Goal: Communication & Community: Answer question/provide support

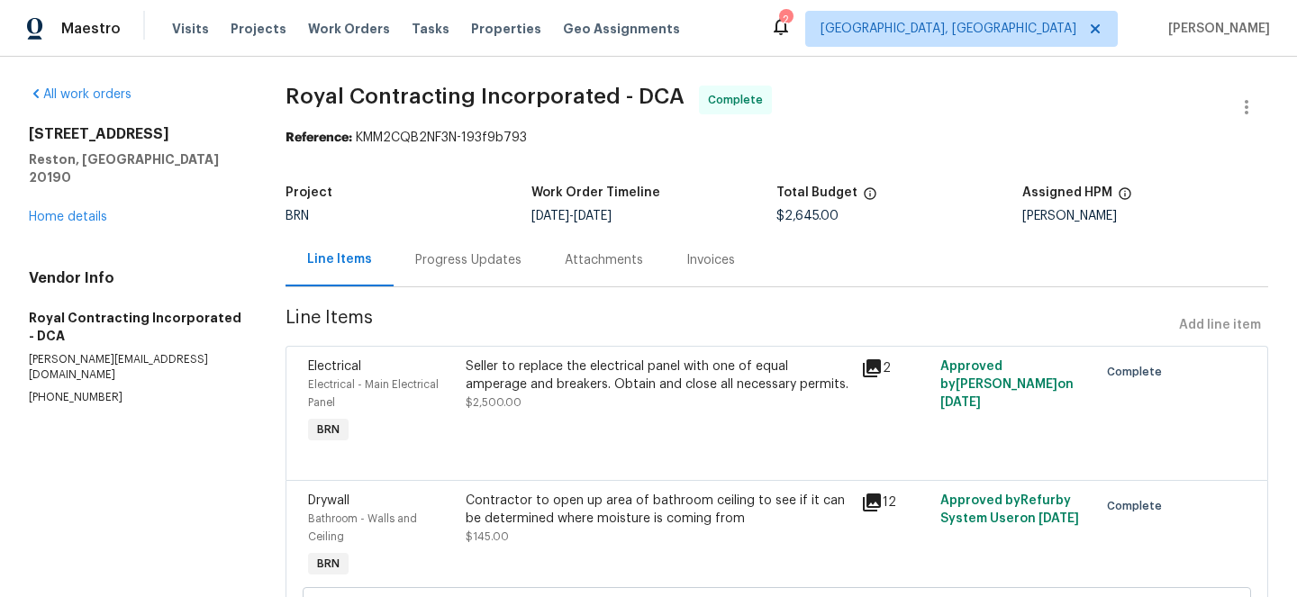
click at [705, 269] on div "Invoices" at bounding box center [711, 259] width 92 height 53
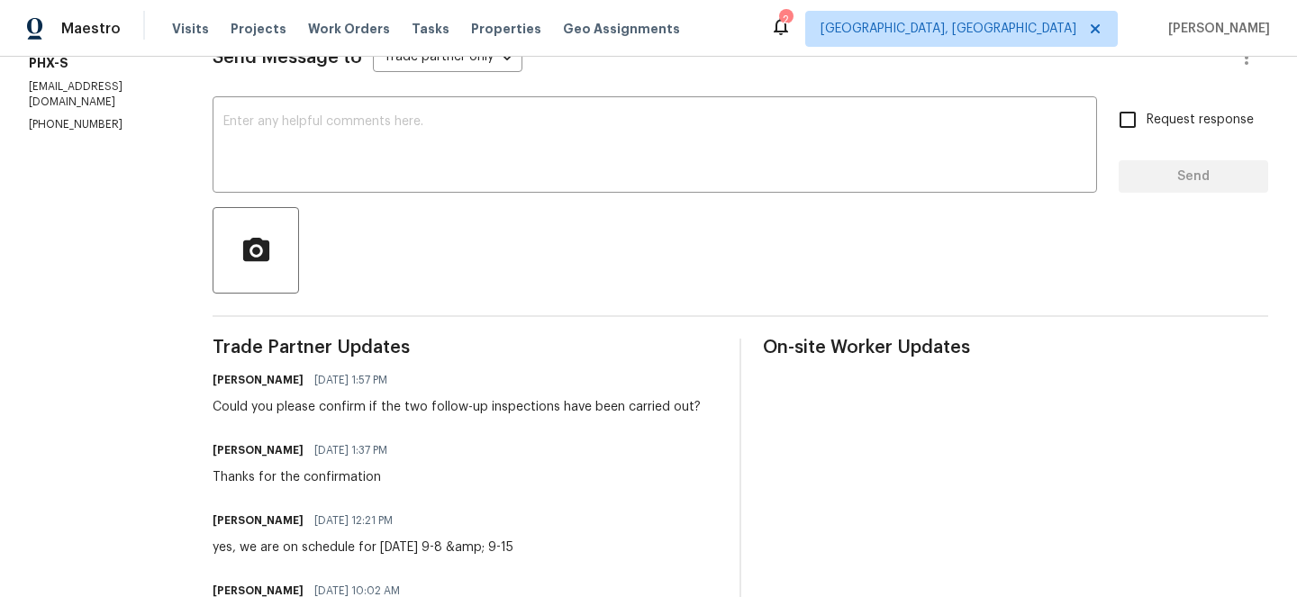
scroll to position [279, 0]
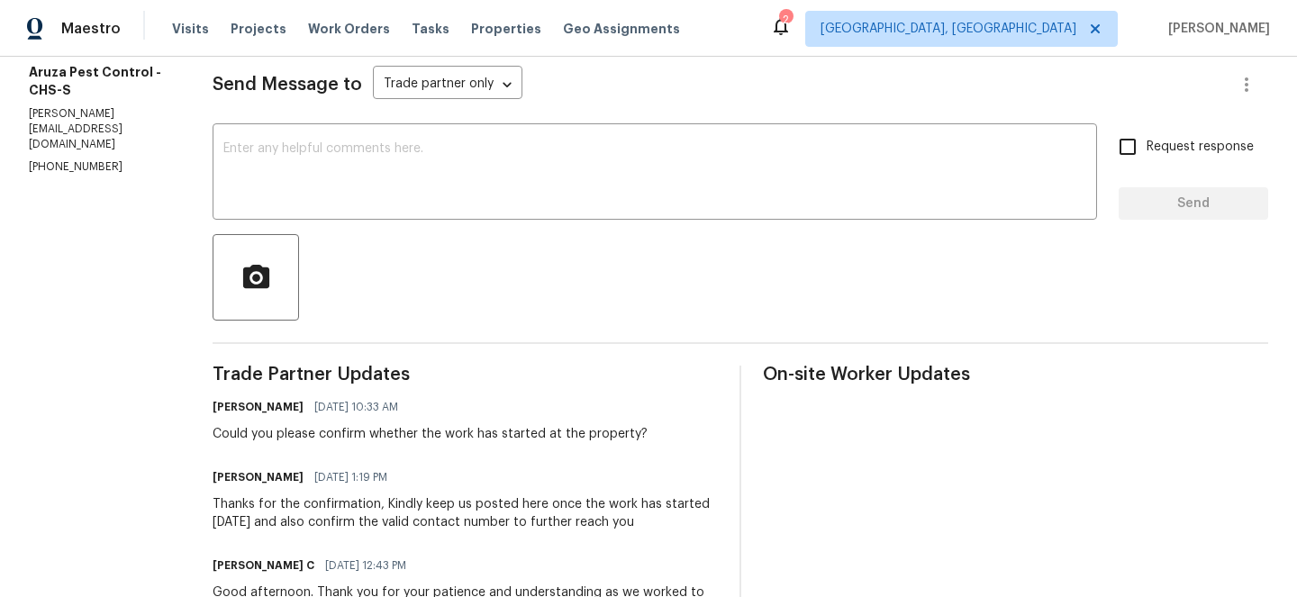
scroll to position [256, 0]
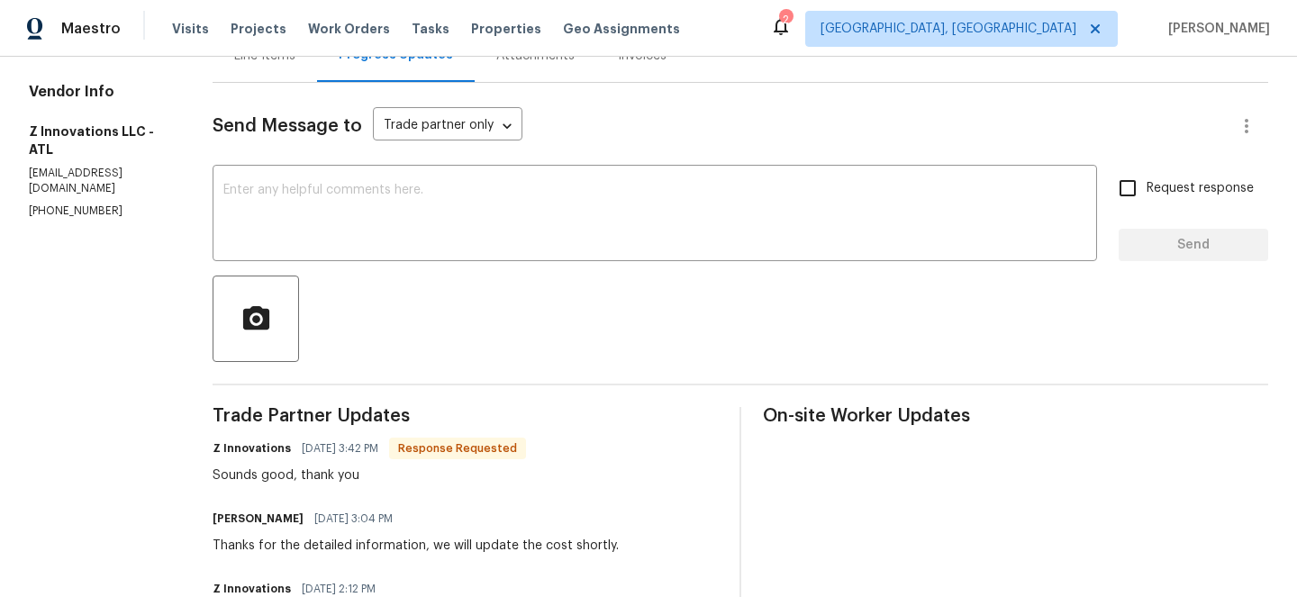
scroll to position [216, 0]
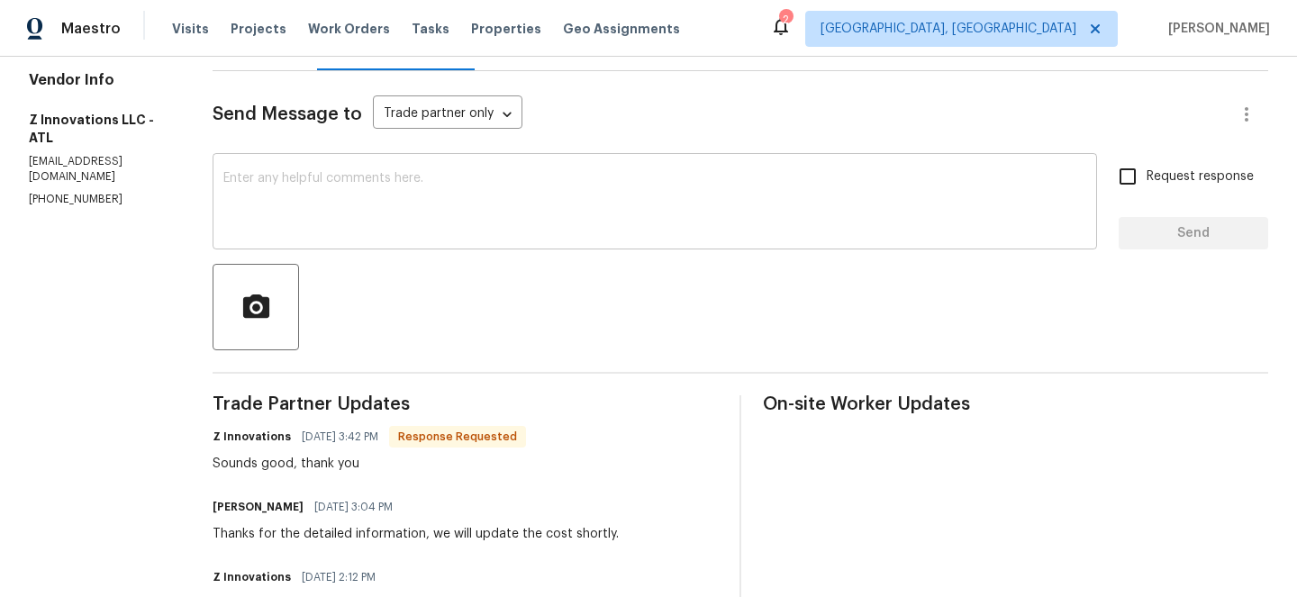
click at [335, 204] on textarea at bounding box center [654, 203] width 863 height 63
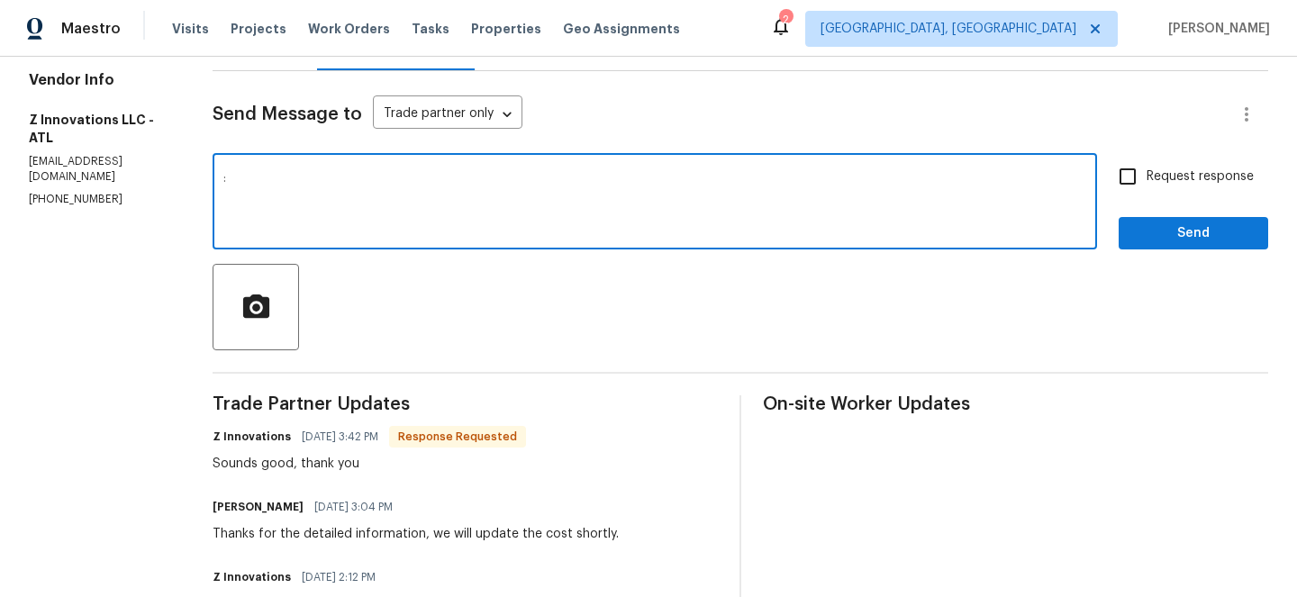
type textarea ":"
click at [1129, 191] on input "Request response" at bounding box center [1127, 177] width 38 height 38
checkbox input "true"
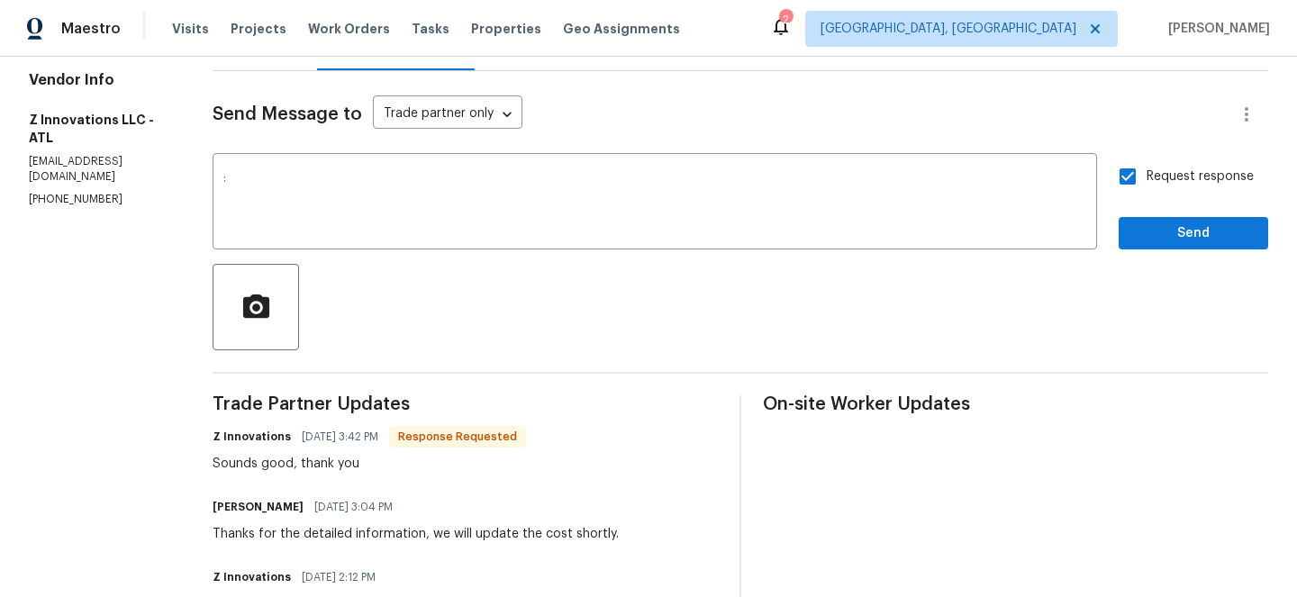
click at [1140, 230] on span "Send" at bounding box center [1193, 233] width 121 height 23
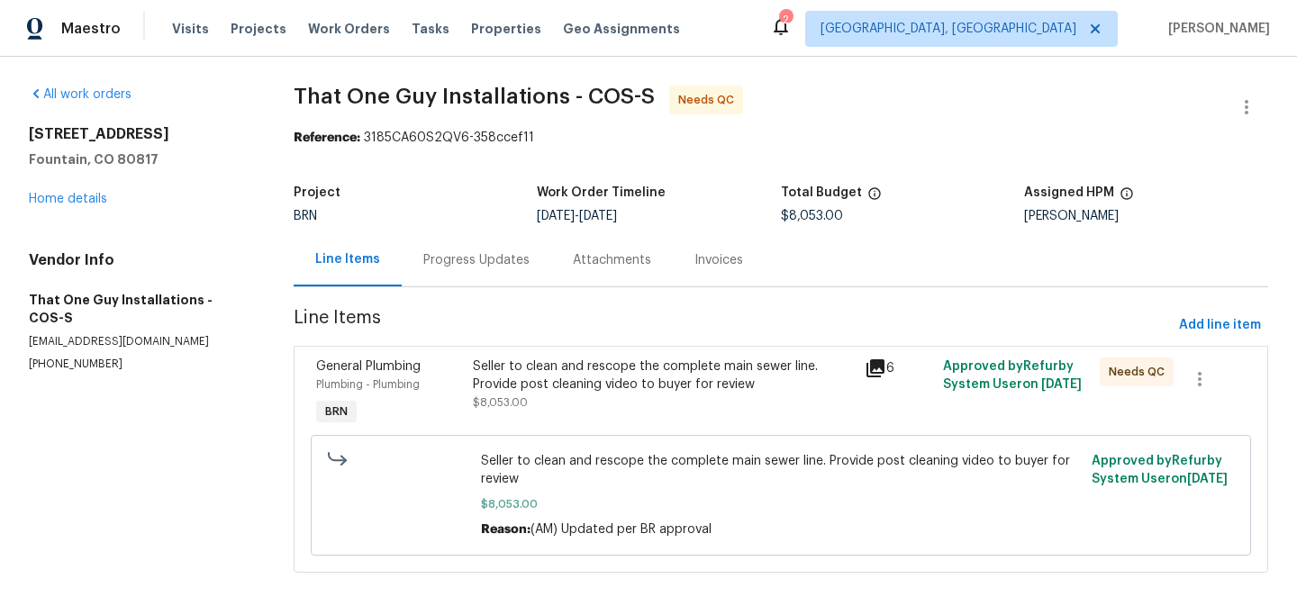
click at [447, 267] on div "Progress Updates" at bounding box center [476, 260] width 106 height 18
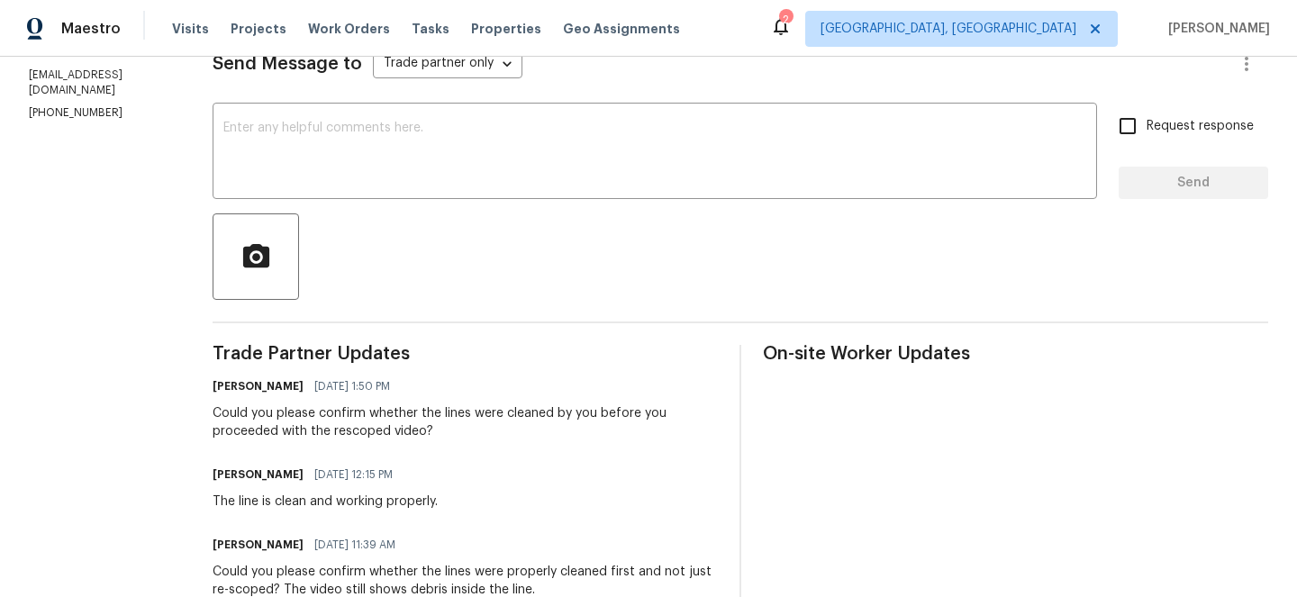
scroll to position [282, 0]
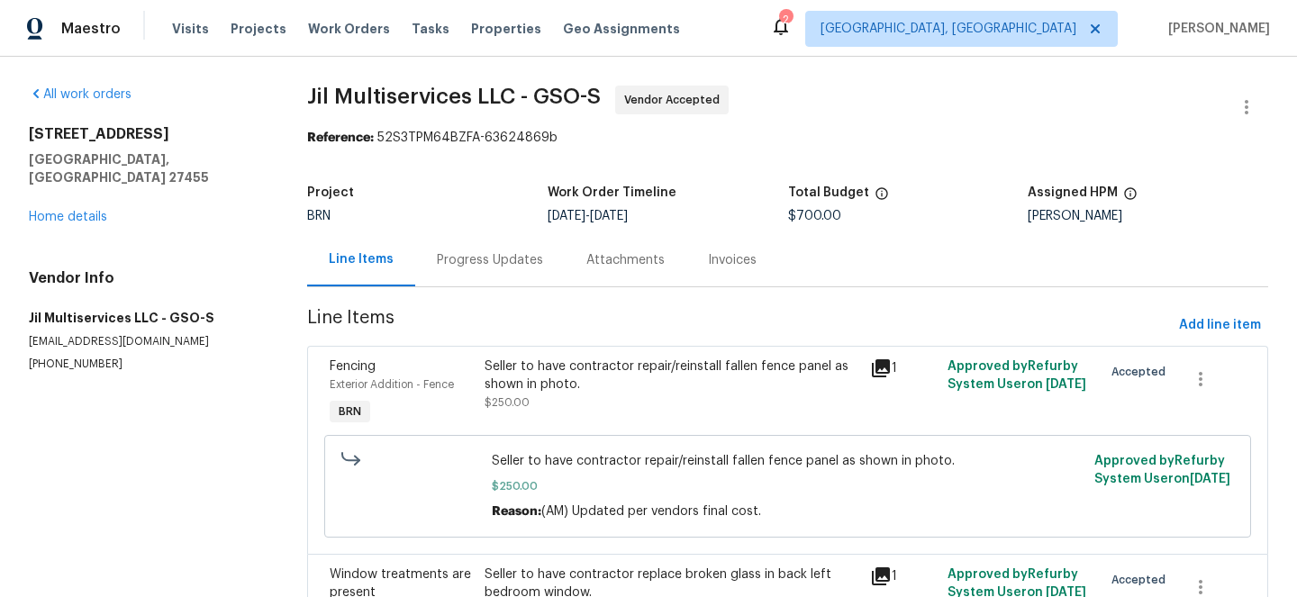
click at [487, 258] on div "Progress Updates" at bounding box center [490, 260] width 106 height 18
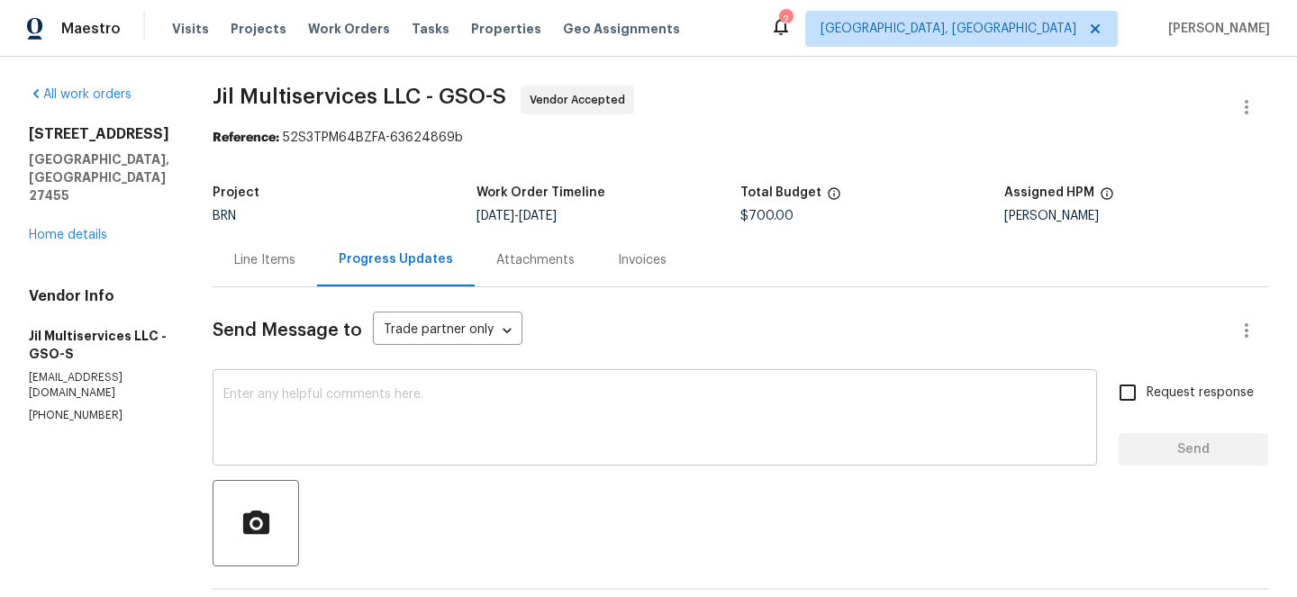
scroll to position [122, 0]
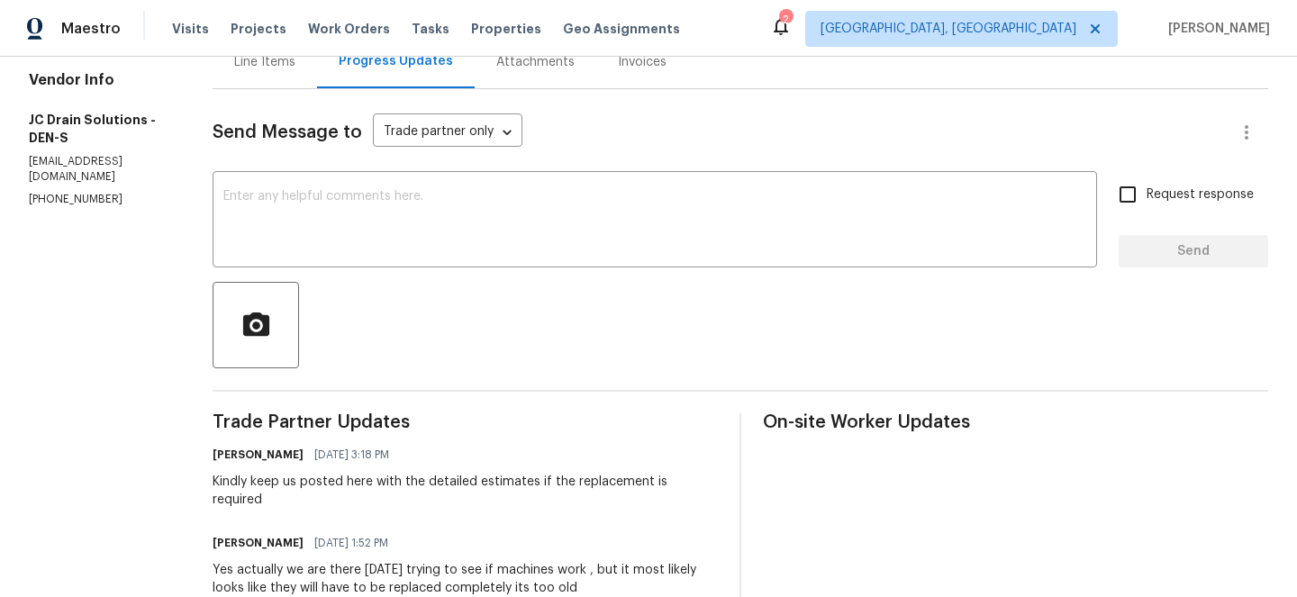
scroll to position [202, 0]
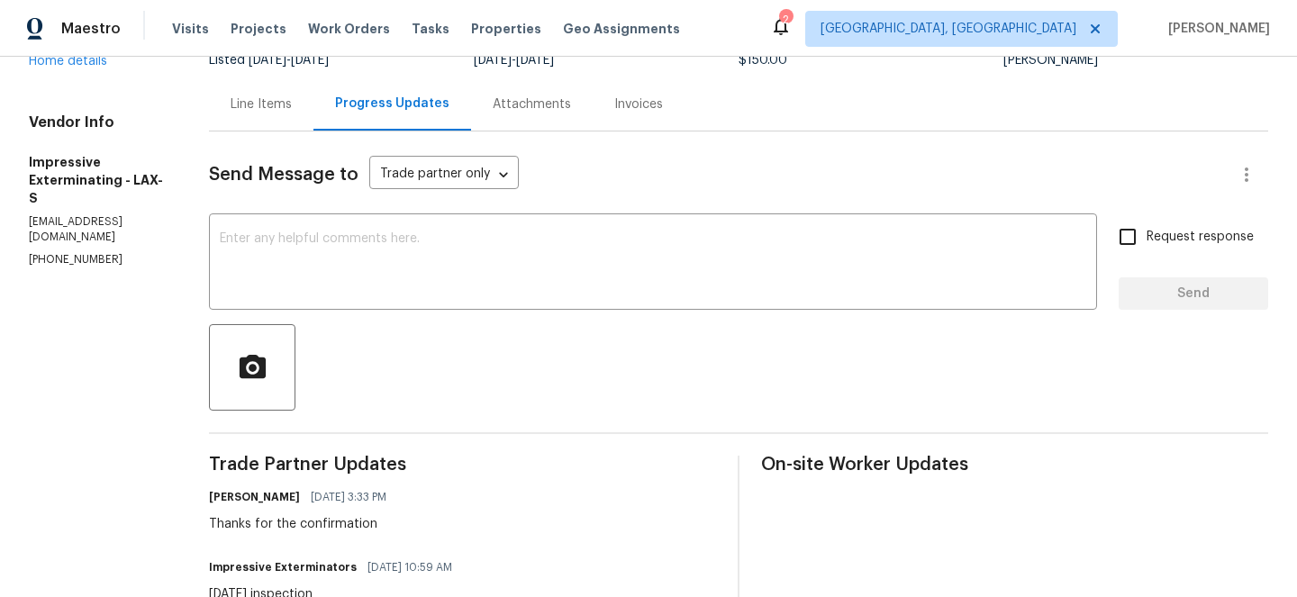
scroll to position [203, 0]
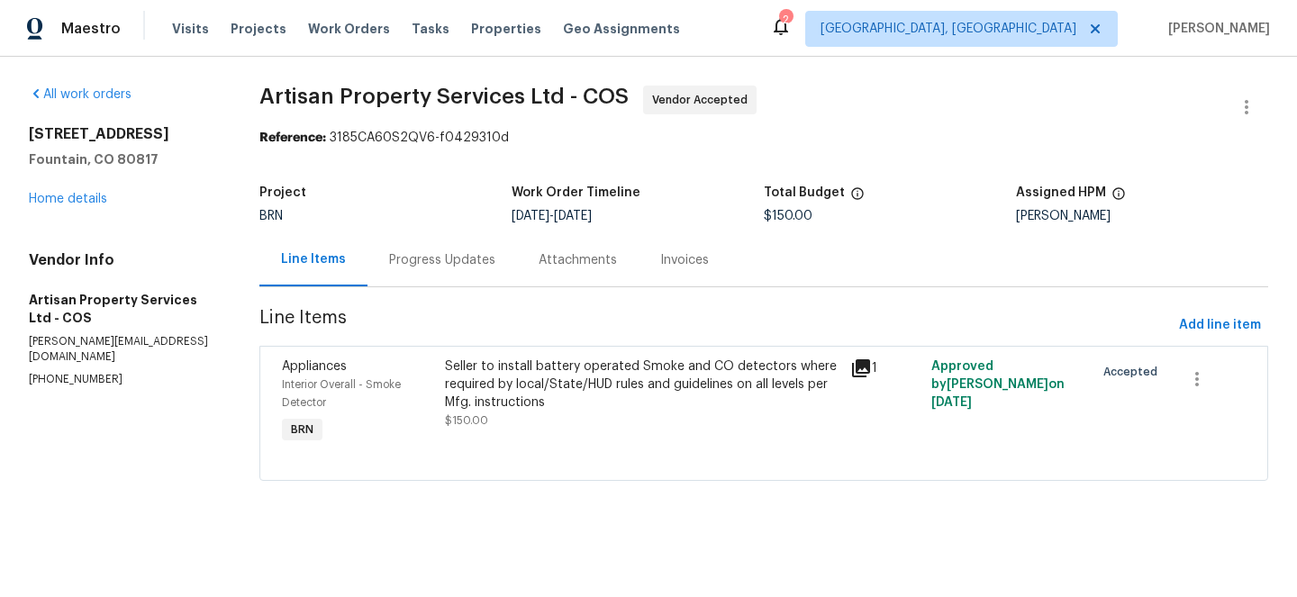
click at [429, 282] on div "Progress Updates" at bounding box center [441, 259] width 149 height 53
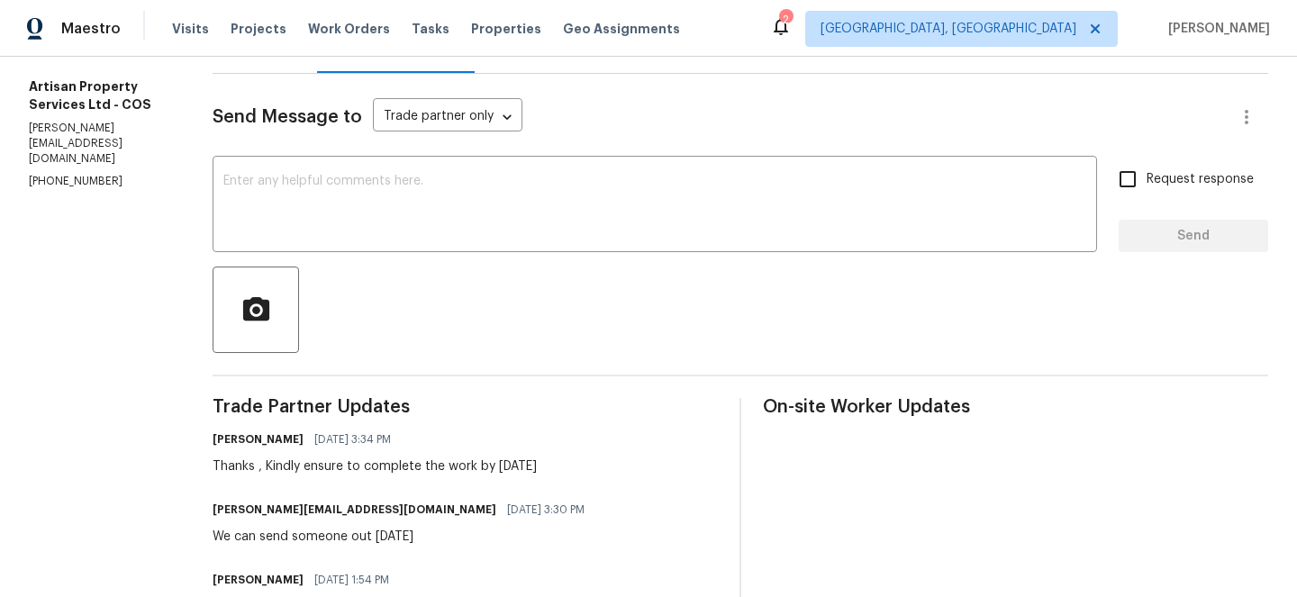
scroll to position [293, 0]
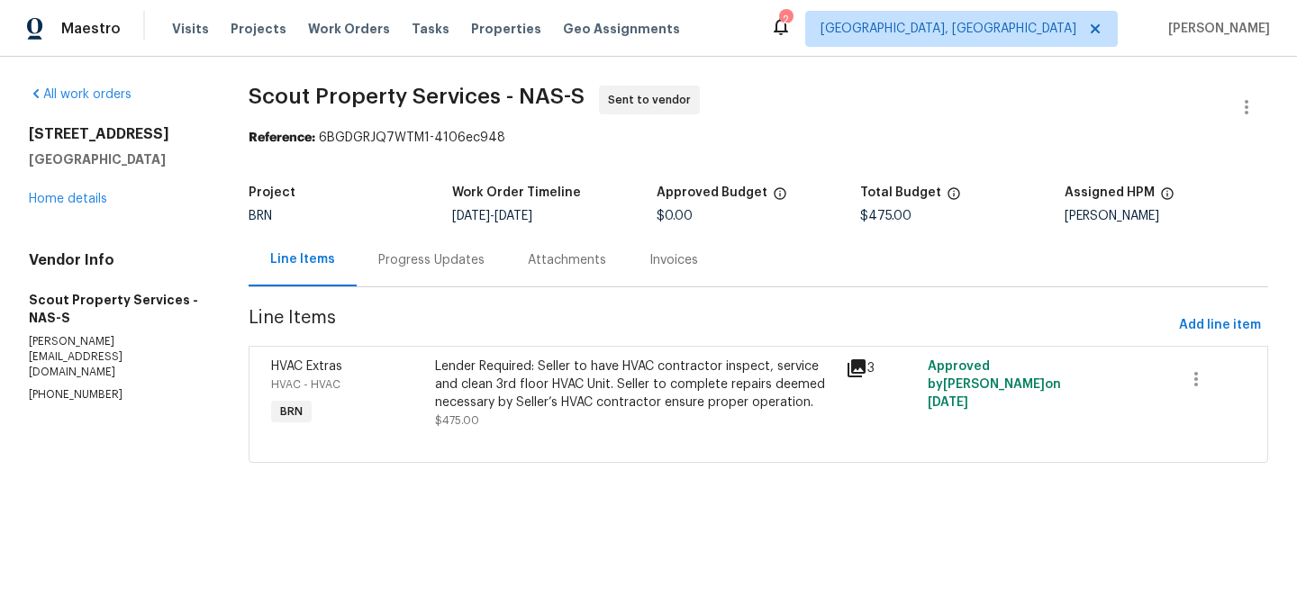
click at [403, 285] on div "Progress Updates" at bounding box center [431, 259] width 149 height 53
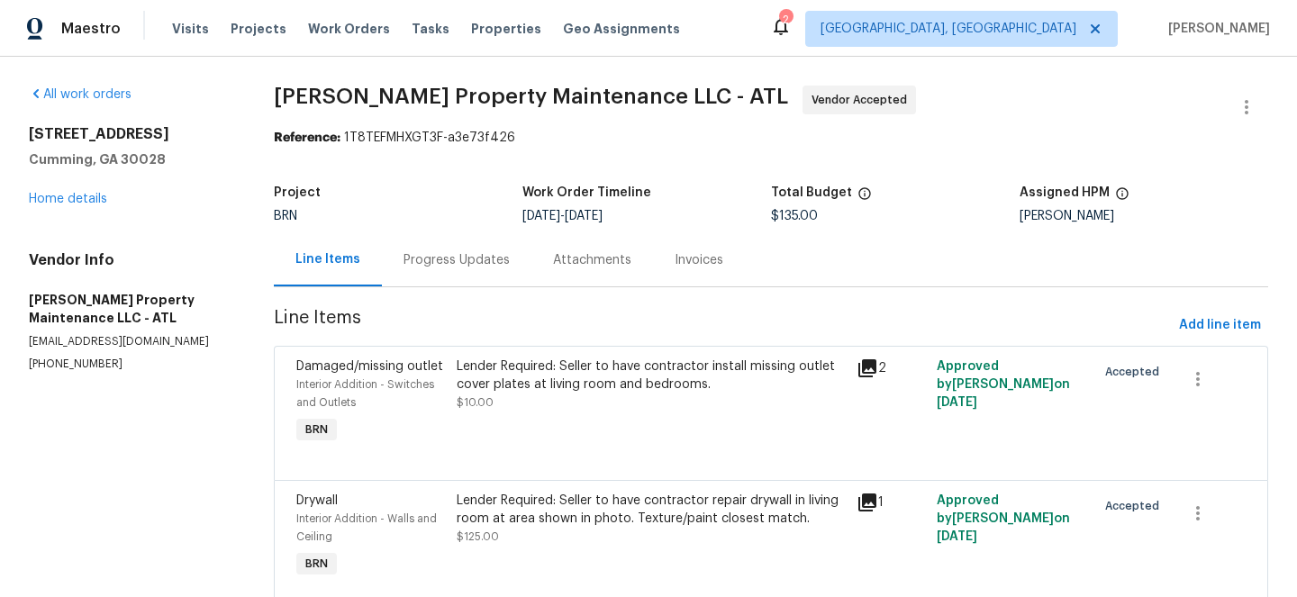
click at [436, 256] on div "Progress Updates" at bounding box center [456, 260] width 106 height 18
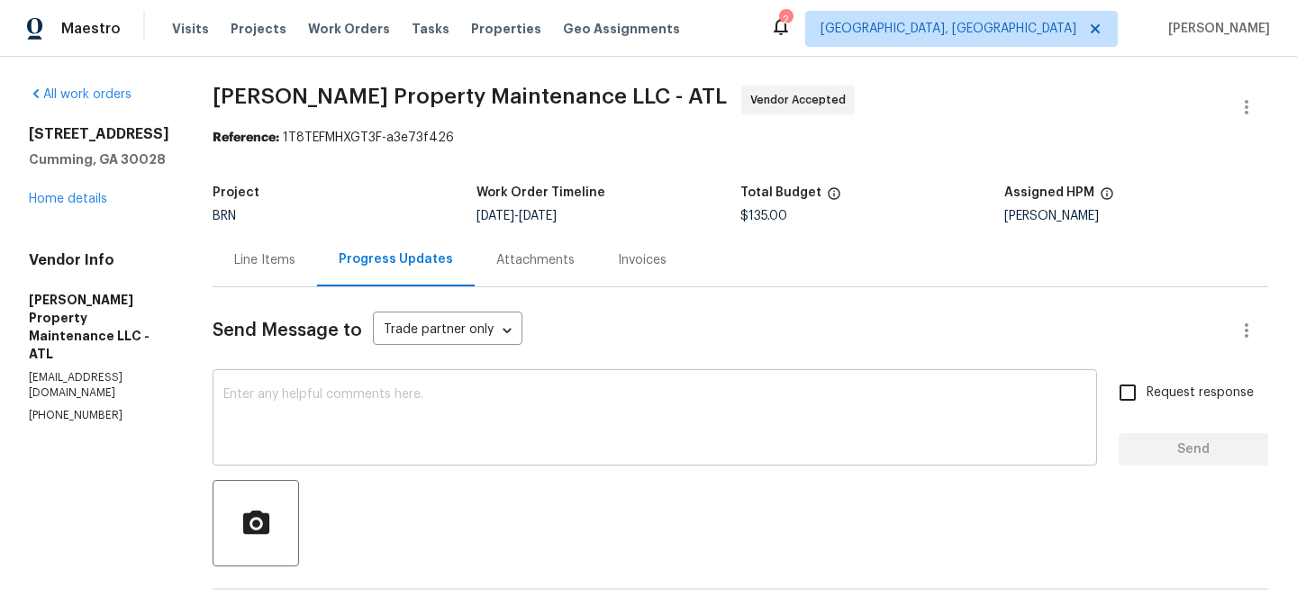
scroll to position [214, 0]
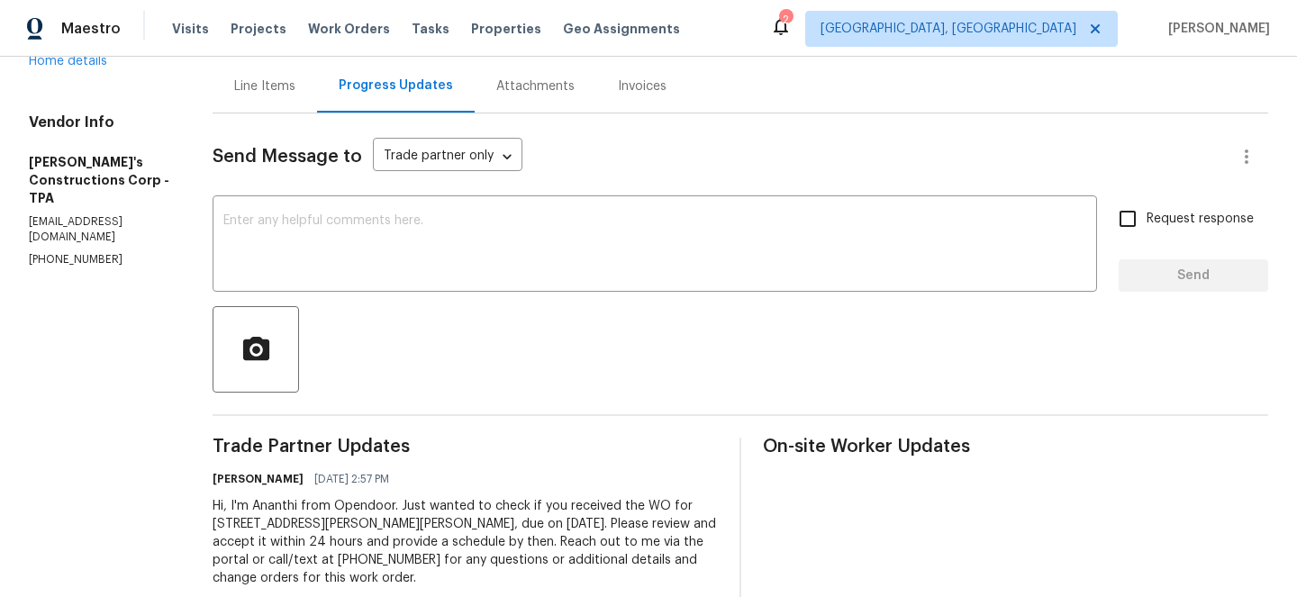
scroll to position [207, 0]
